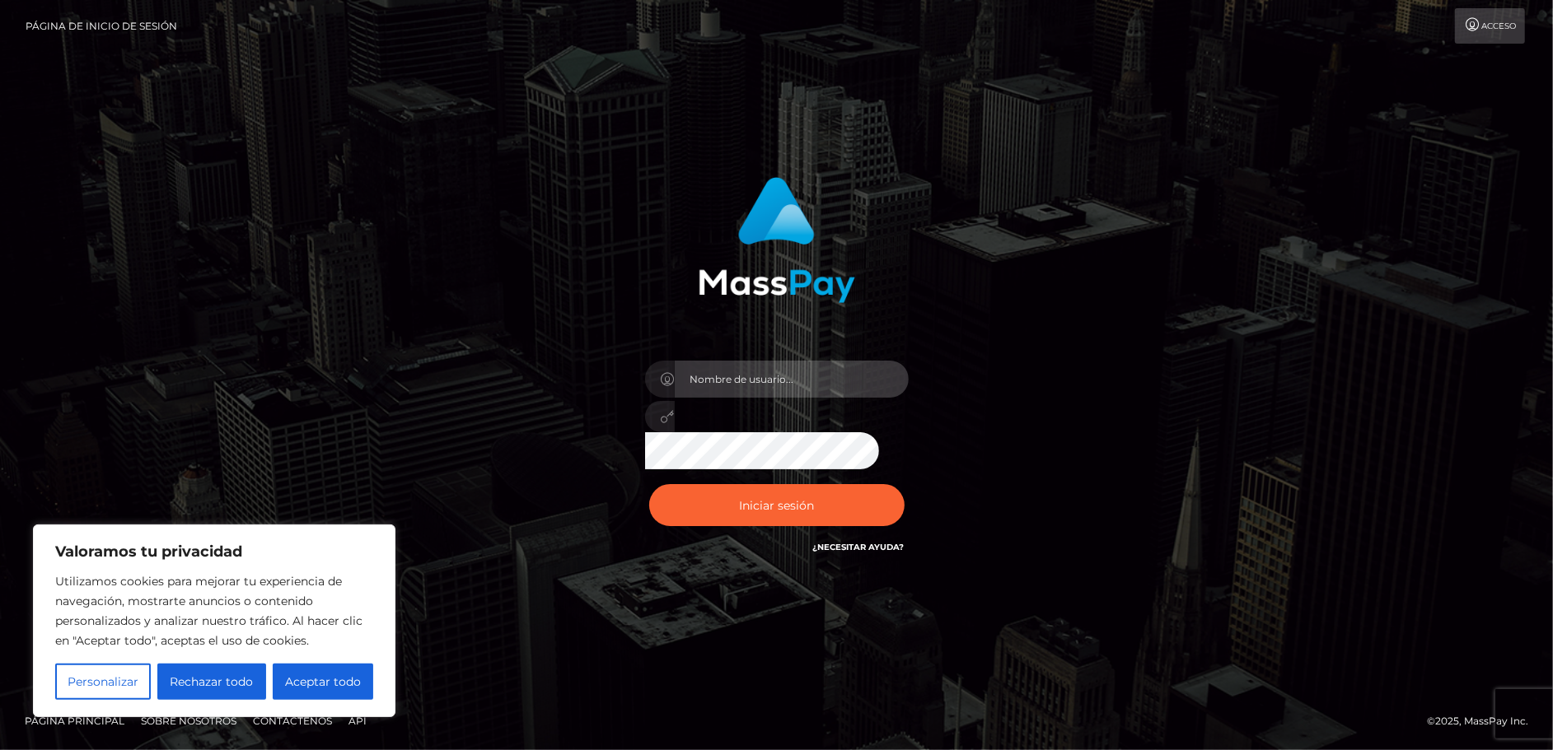
click at [719, 381] on input "text" at bounding box center [792, 379] width 234 height 37
click at [665, 423] on icon at bounding box center [668, 416] width 14 height 13
click at [880, 377] on input "olgaxrodriguez17@gmail.com" at bounding box center [792, 379] width 234 height 37
type input "olgaxrodriguez17@gmail.com"
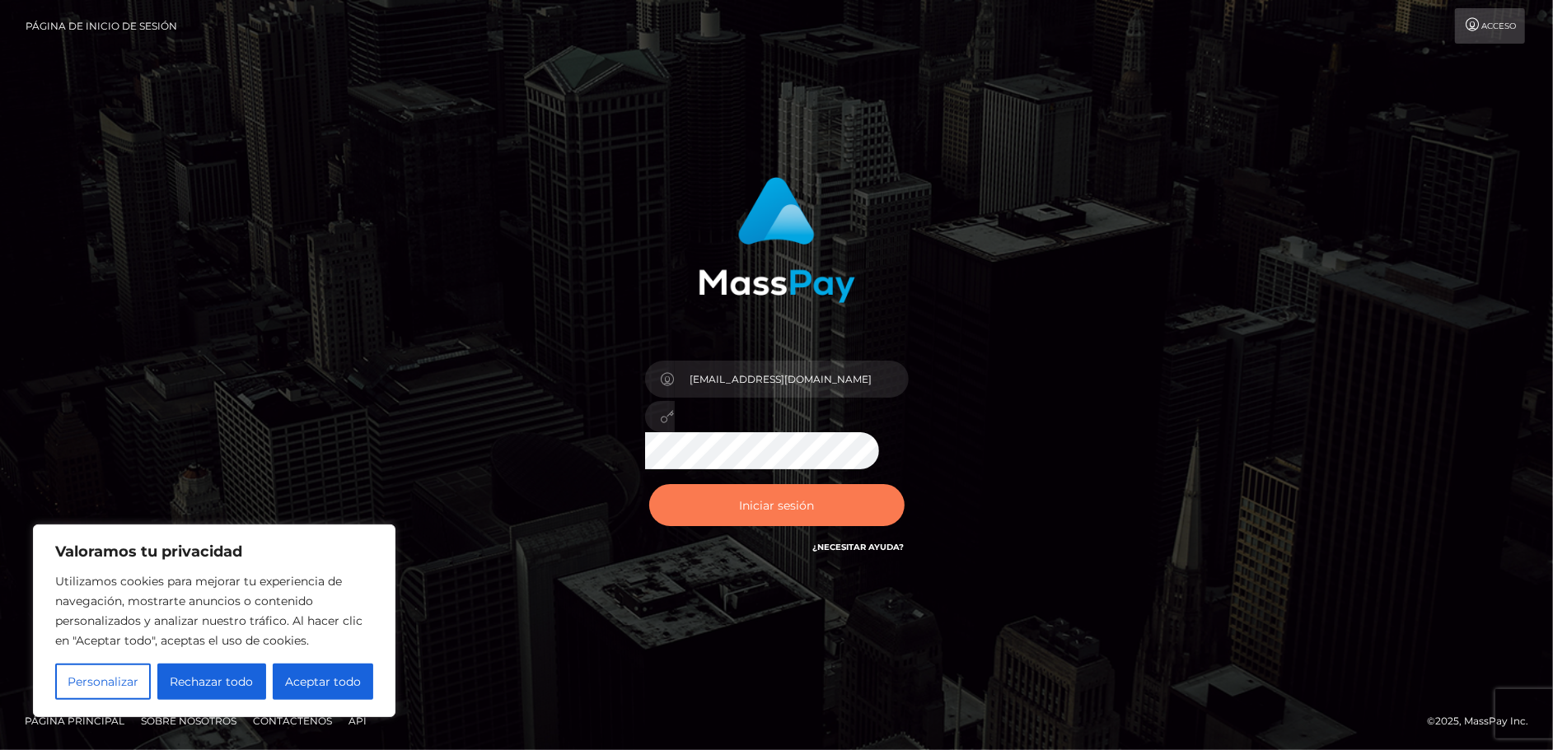
click at [782, 507] on font "Iniciar sesión" at bounding box center [776, 505] width 75 height 15
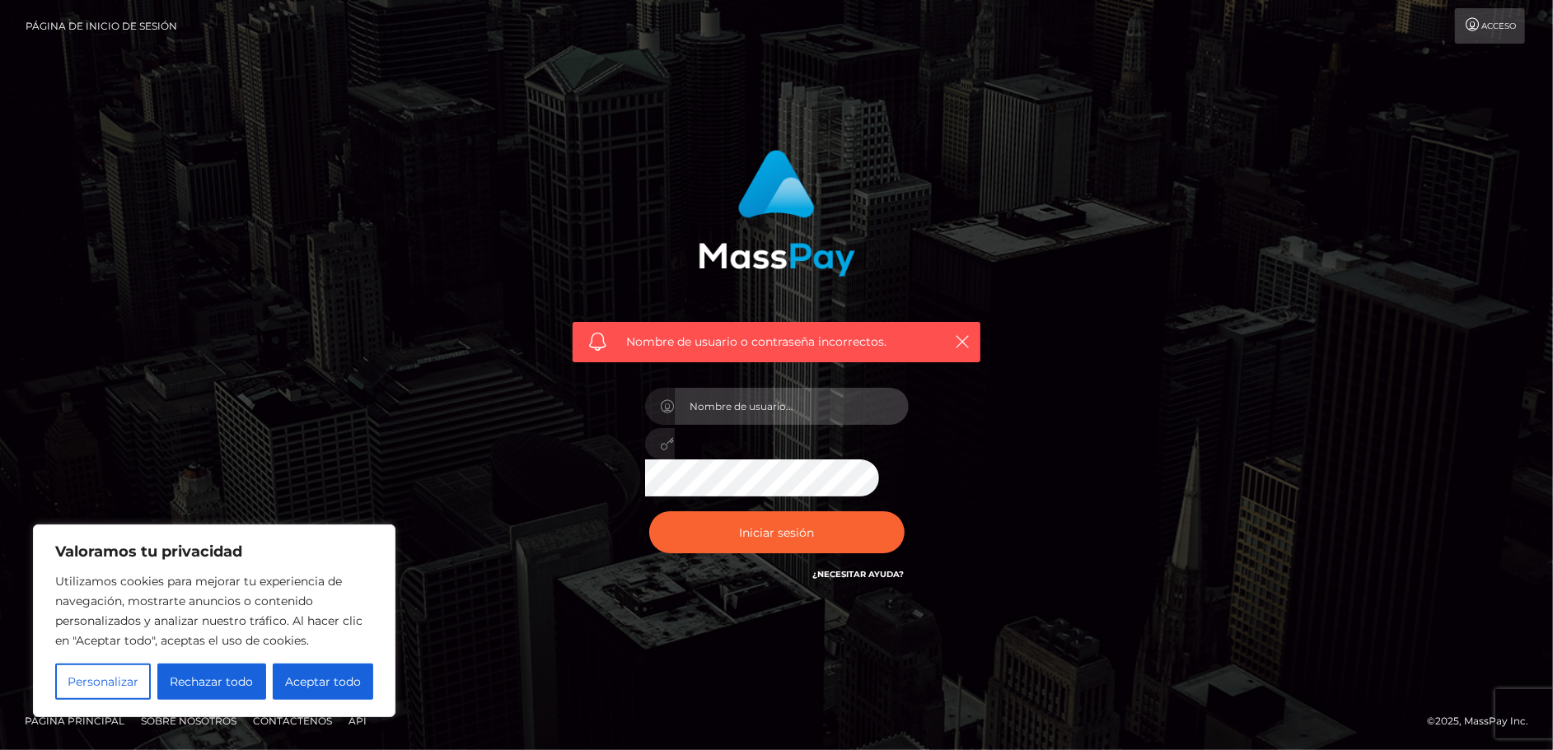
click at [786, 407] on input "text" at bounding box center [792, 406] width 234 height 37
type input "olgaxrodriguez17@gmail.com"
click at [328, 691] on button "Aceptar todo" at bounding box center [323, 682] width 100 height 36
checkbox input "true"
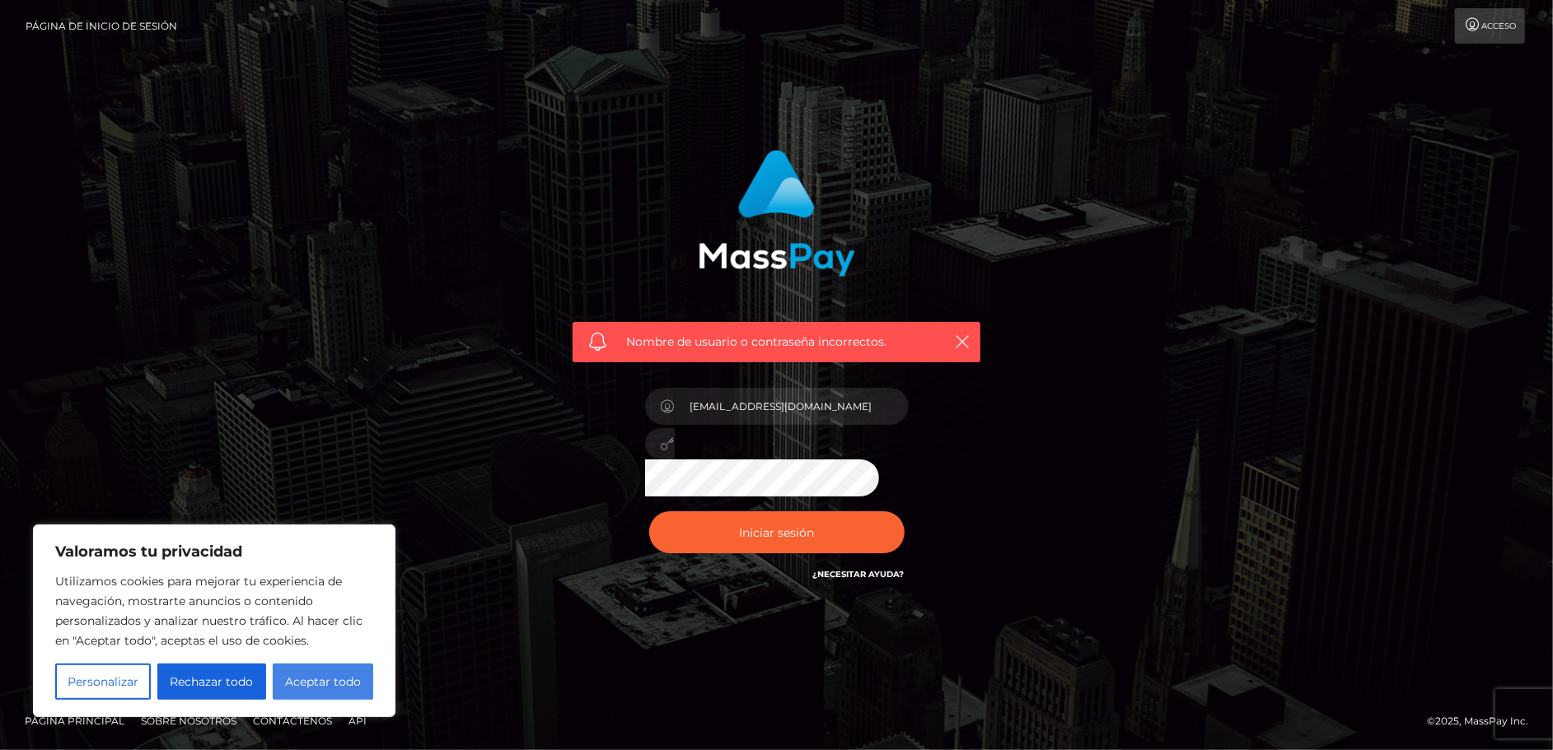
checkbox input "true"
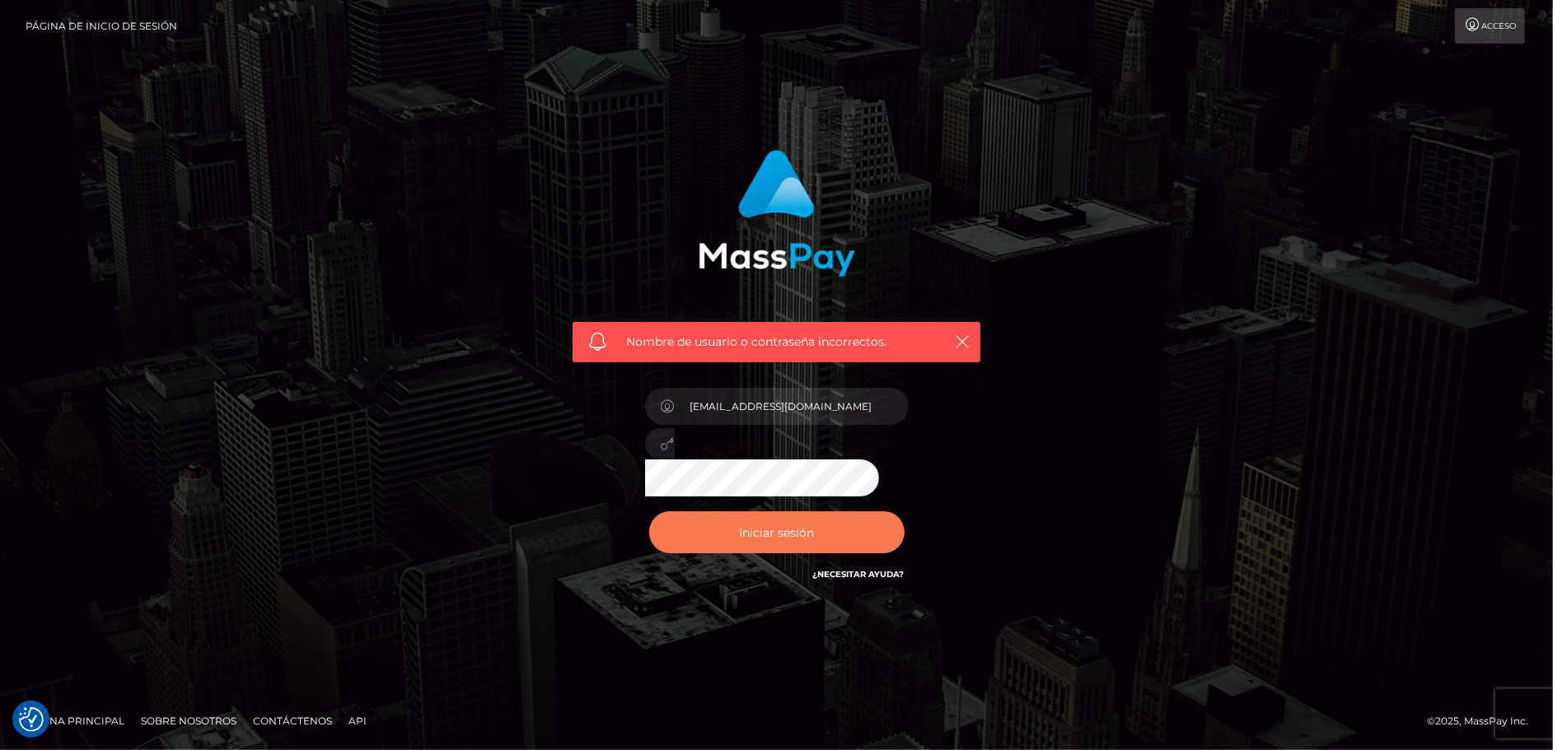
click at [762, 525] on font "Iniciar sesión" at bounding box center [776, 532] width 75 height 15
click at [954, 334] on icon "button" at bounding box center [962, 342] width 16 height 16
